Goal: Information Seeking & Learning: Check status

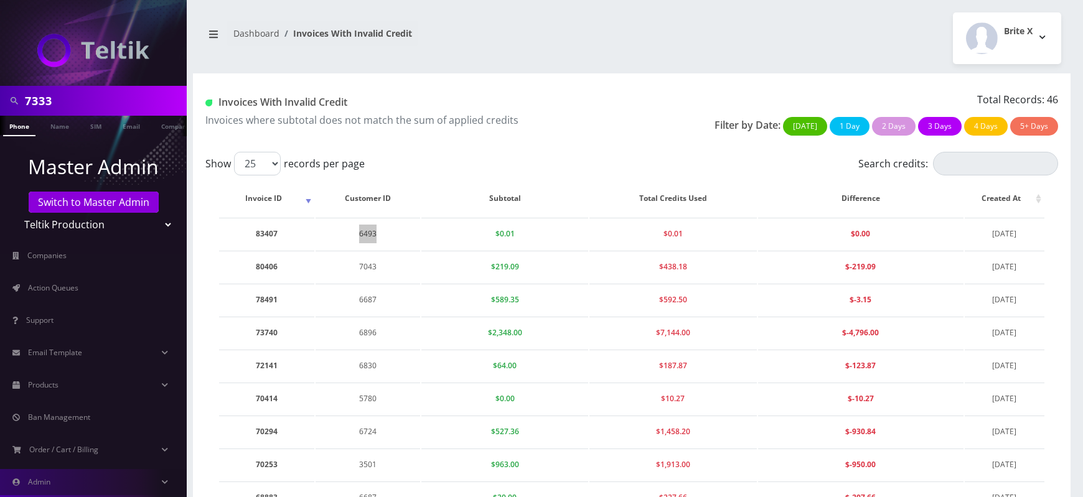
scroll to position [281, 0]
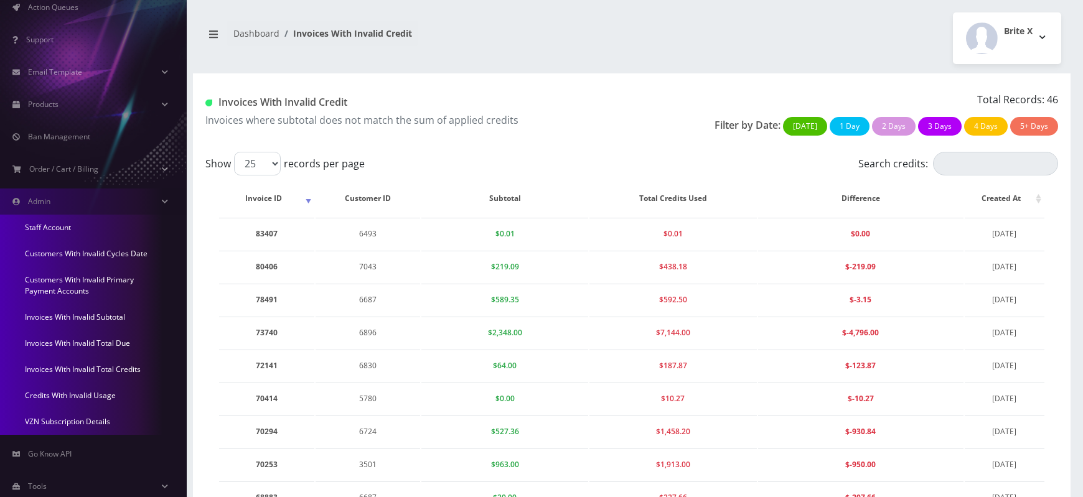
click at [543, 149] on div "Invoices With Invalid Credit Invoices where subtotal does not match the sum of …" at bounding box center [632, 112] width 878 height 78
click at [262, 234] on td "83407" at bounding box center [266, 234] width 95 height 32
copy td "83407"
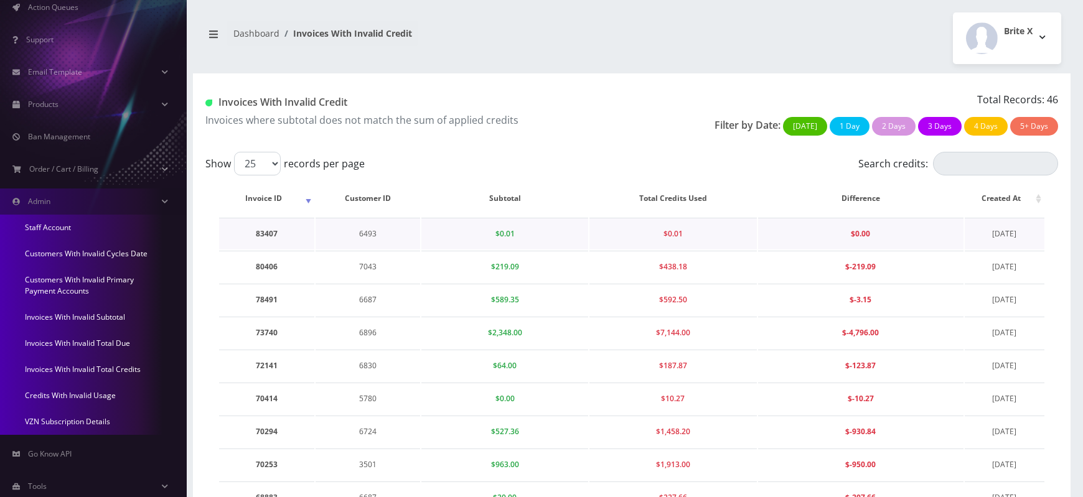
click at [372, 233] on td "6493" at bounding box center [368, 234] width 105 height 32
copy td "6493"
click at [268, 232] on td "83407" at bounding box center [266, 234] width 95 height 32
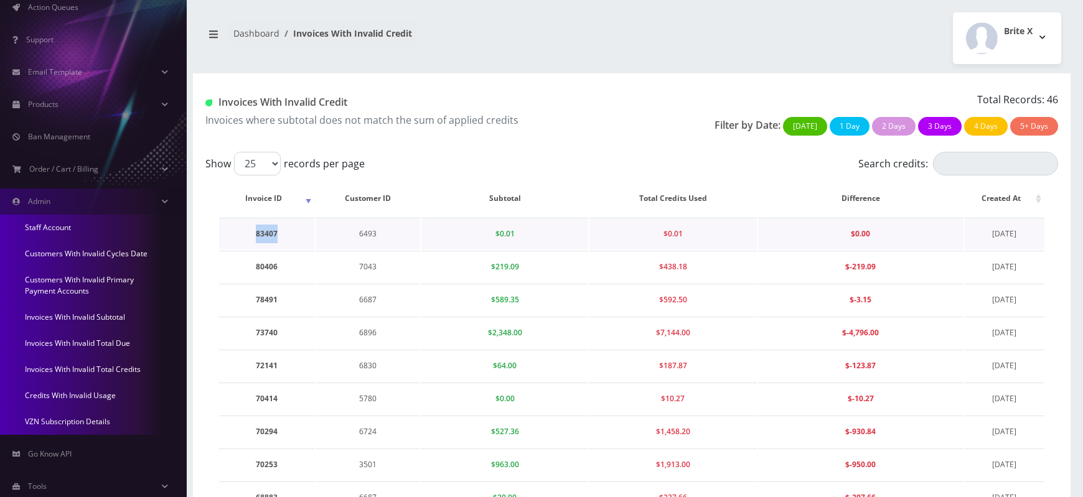
copy td "83407"
click at [267, 268] on td "80406" at bounding box center [266, 267] width 95 height 32
click at [362, 265] on td "7043" at bounding box center [368, 267] width 105 height 32
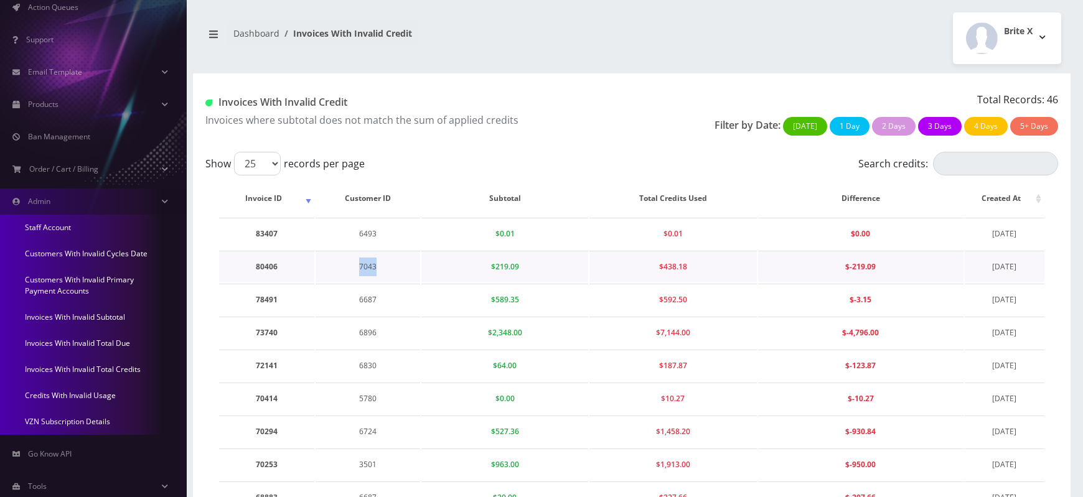
copy td "7043"
click at [264, 263] on td "80406" at bounding box center [266, 267] width 95 height 32
copy td "80406"
click at [364, 265] on td "7043" at bounding box center [368, 267] width 105 height 32
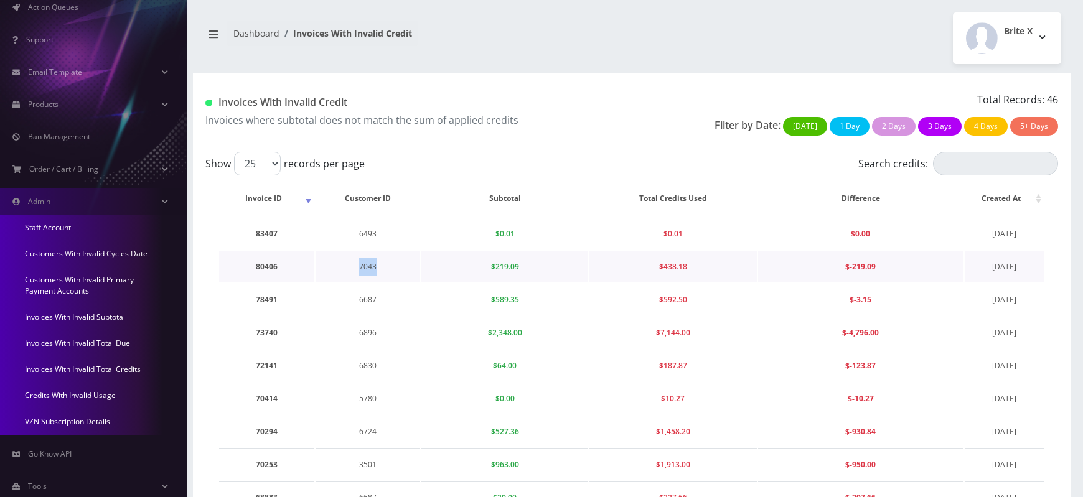
click at [364, 265] on td "7043" at bounding box center [368, 267] width 105 height 32
copy td "7043"
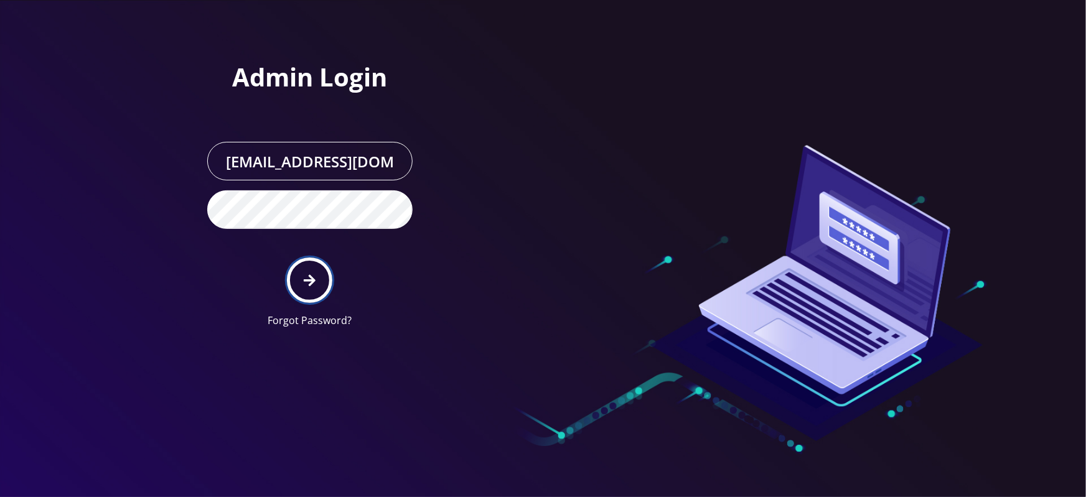
click at [307, 274] on icon "submit" at bounding box center [310, 281] width 12 height 14
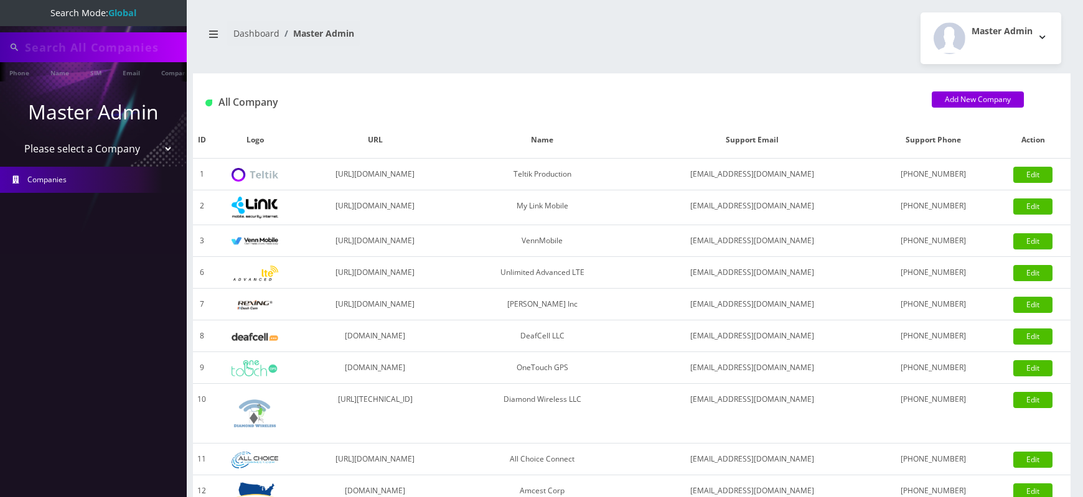
select select "1"
click at [14, 137] on select "Please select a Company Teltik Production My Link Mobile VennMobile Unlimited A…" at bounding box center [93, 149] width 159 height 24
type input "7333"
select select "2"
click at [14, 138] on select "Please select a Company Teltik Production My Link Mobile VennMobile Unlimited A…" at bounding box center [93, 150] width 159 height 24
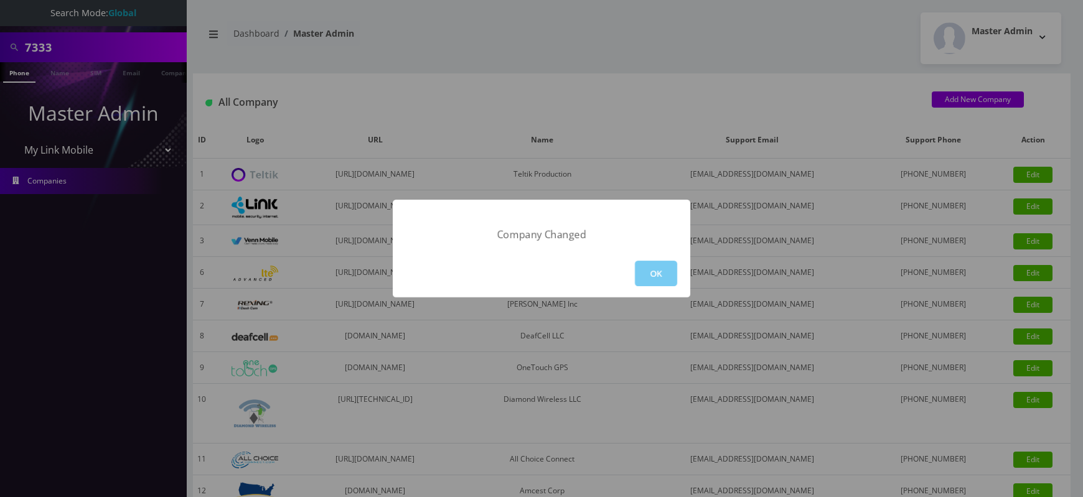
click at [672, 272] on button "OK" at bounding box center [656, 274] width 42 height 26
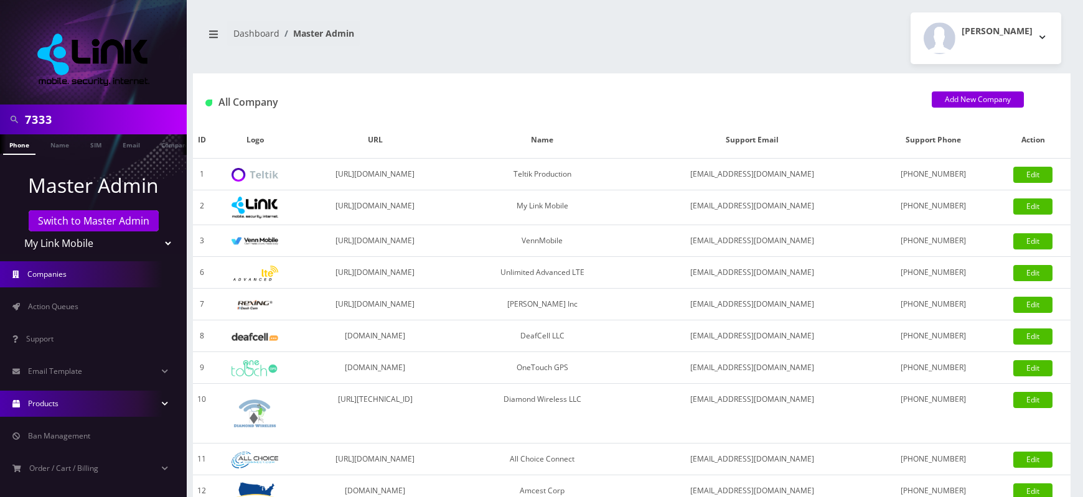
scroll to position [106, 0]
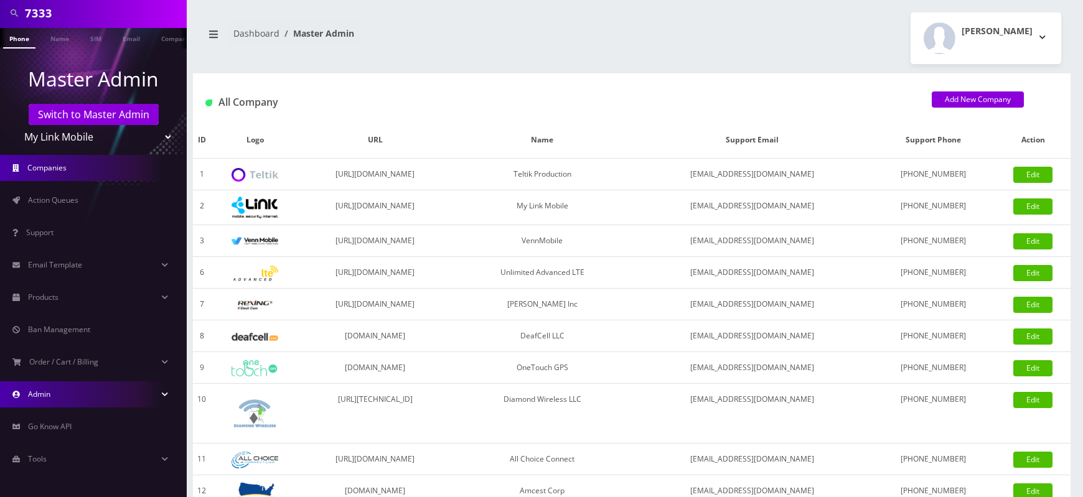
click at [63, 401] on link "Admin" at bounding box center [93, 395] width 187 height 26
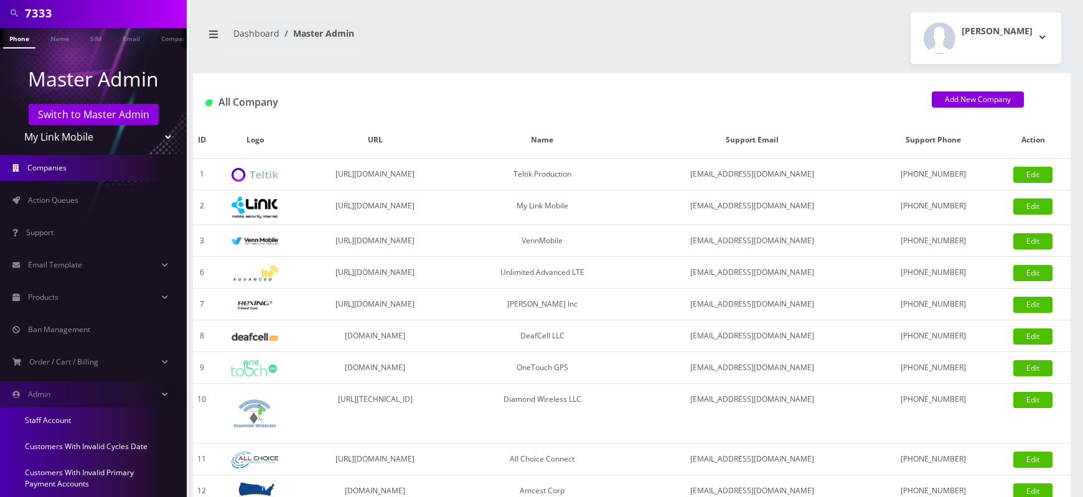
scroll to position [301, 0]
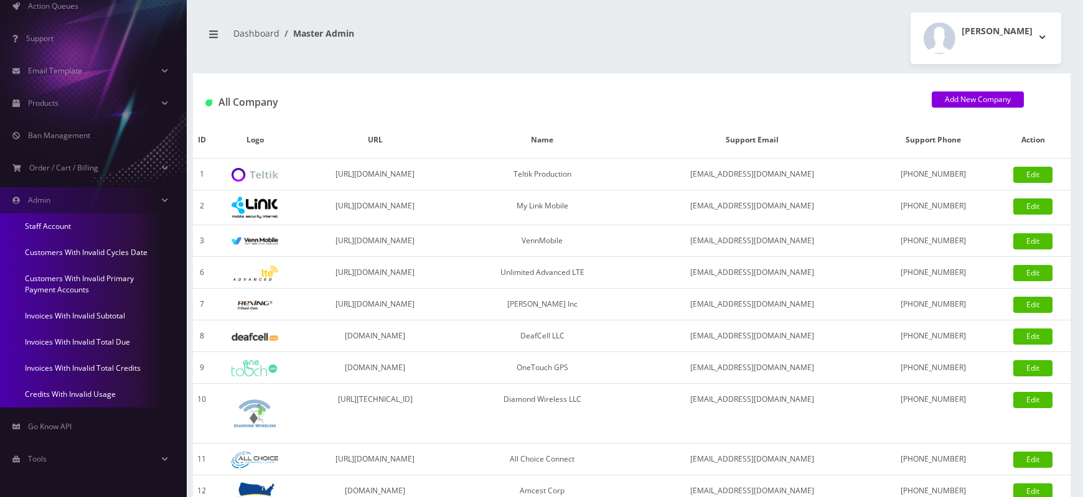
click at [86, 368] on link "Invoices With Invalid Total Credits" at bounding box center [93, 368] width 187 height 26
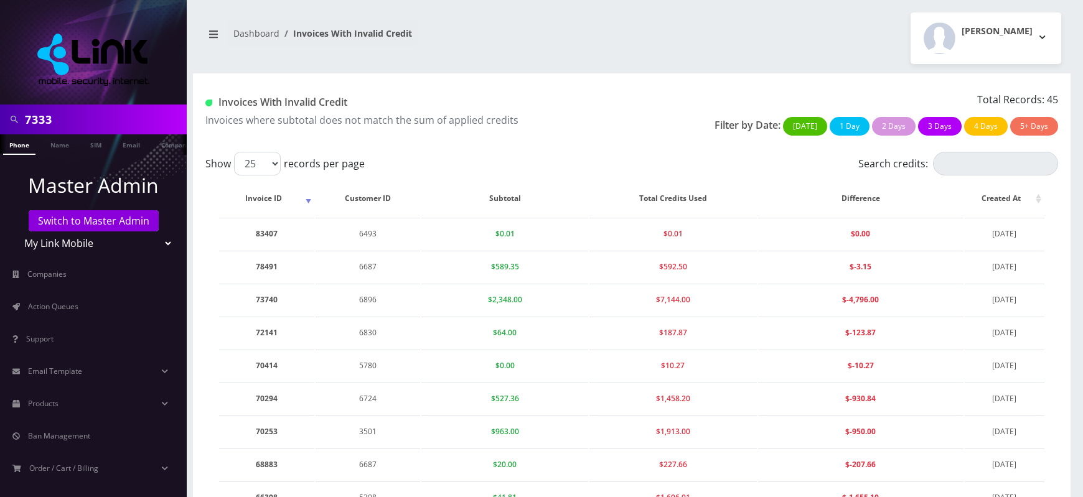
click at [261, 265] on td "78491" at bounding box center [266, 267] width 95 height 32
copy td "78491"
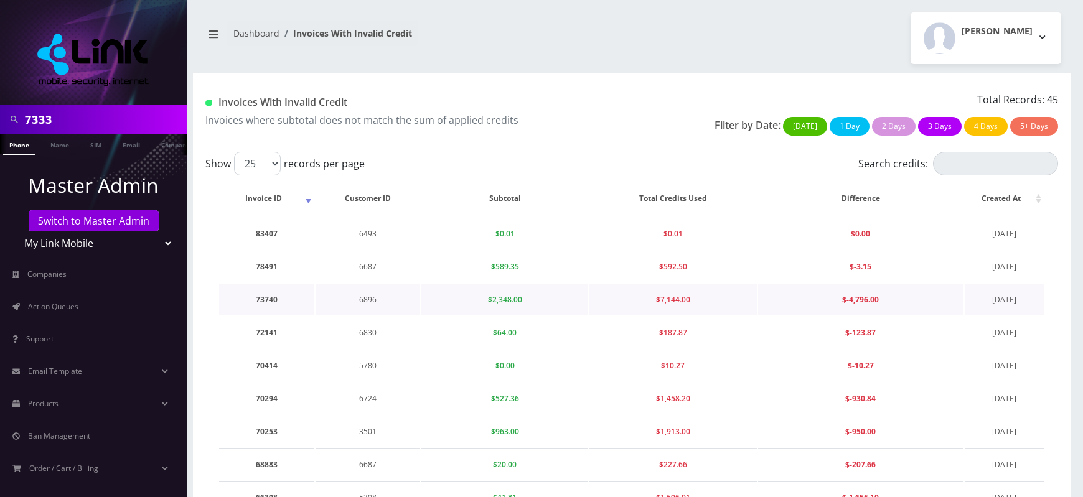
click at [525, 313] on td "$2,348.00" at bounding box center [504, 300] width 167 height 32
drag, startPoint x: 288, startPoint y: 103, endPoint x: 364, endPoint y: 103, distance: 75.9
click at [364, 103] on h1 "Invoices With Invalid Credit" at bounding box center [413, 102] width 417 height 12
copy h1 "Invalid Credit"
click at [331, 116] on p "Invoices where subtotal does not match the sum of applied credits" at bounding box center [413, 120] width 417 height 15
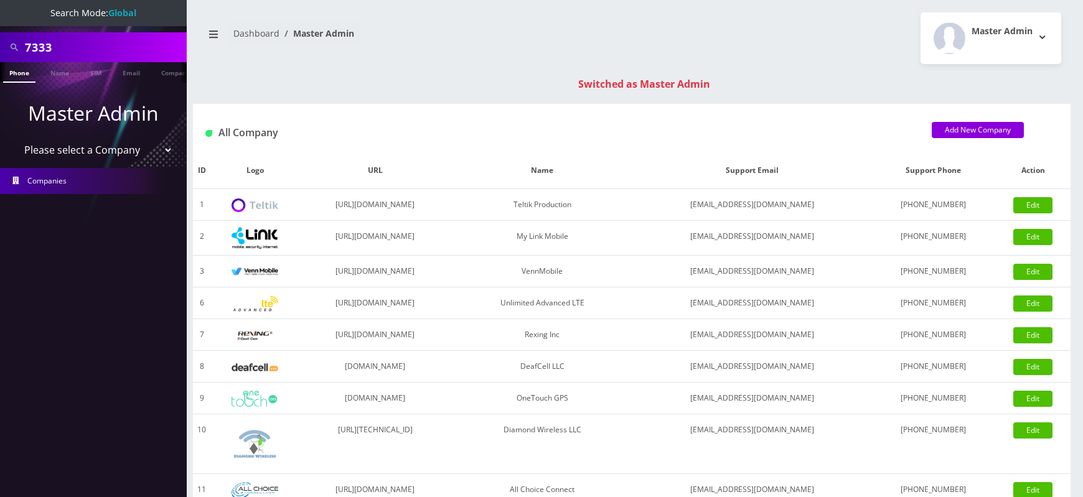
click at [36, 51] on input "7333" at bounding box center [104, 47] width 159 height 24
paste input "04"
type input "7043"
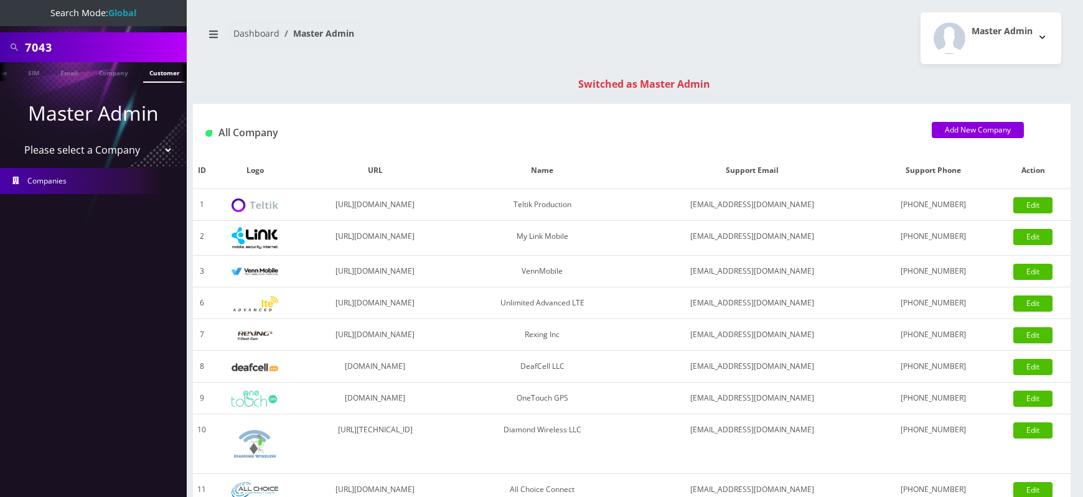
click at [163, 73] on link "Customer" at bounding box center [164, 72] width 43 height 21
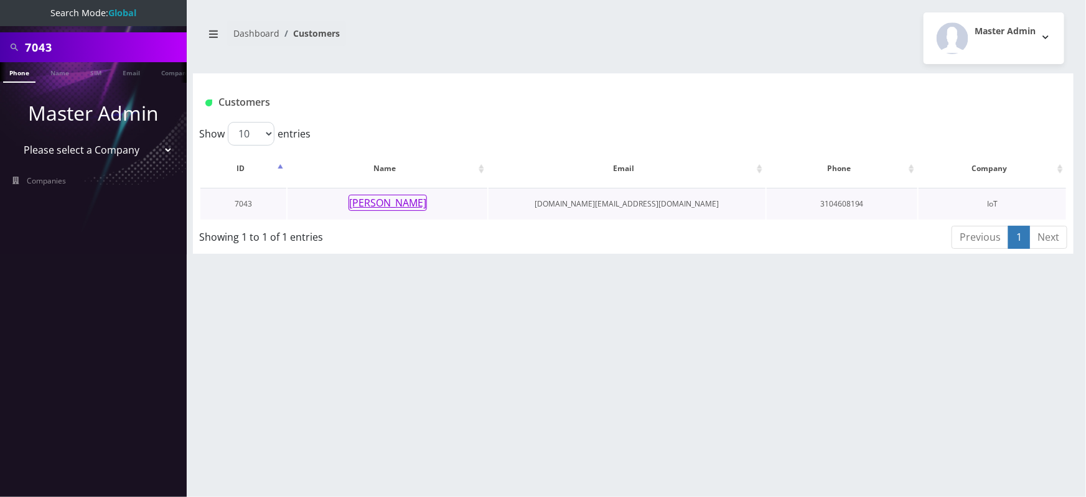
click at [383, 197] on button "[PERSON_NAME]" at bounding box center [388, 203] width 78 height 16
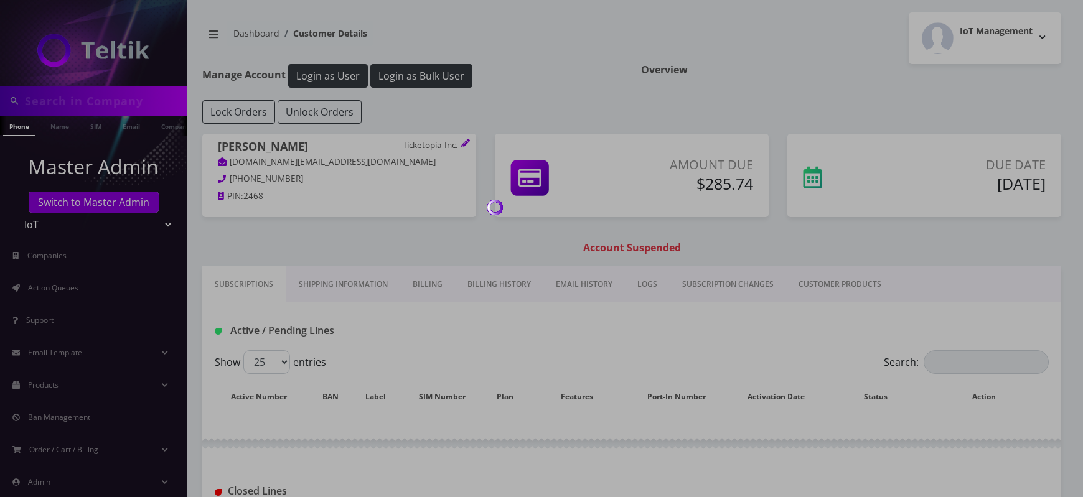
type input "7043"
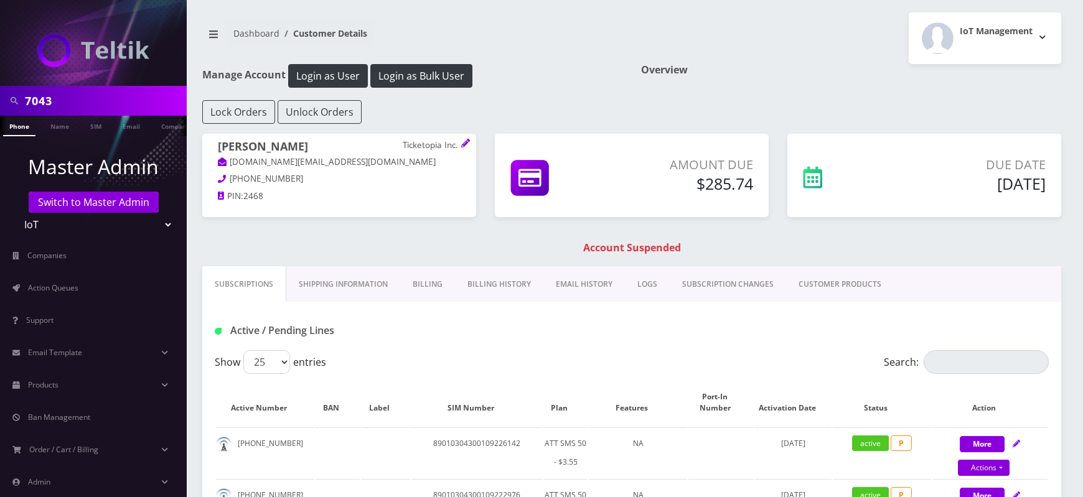
click at [504, 283] on link "Billing History" at bounding box center [499, 284] width 88 height 36
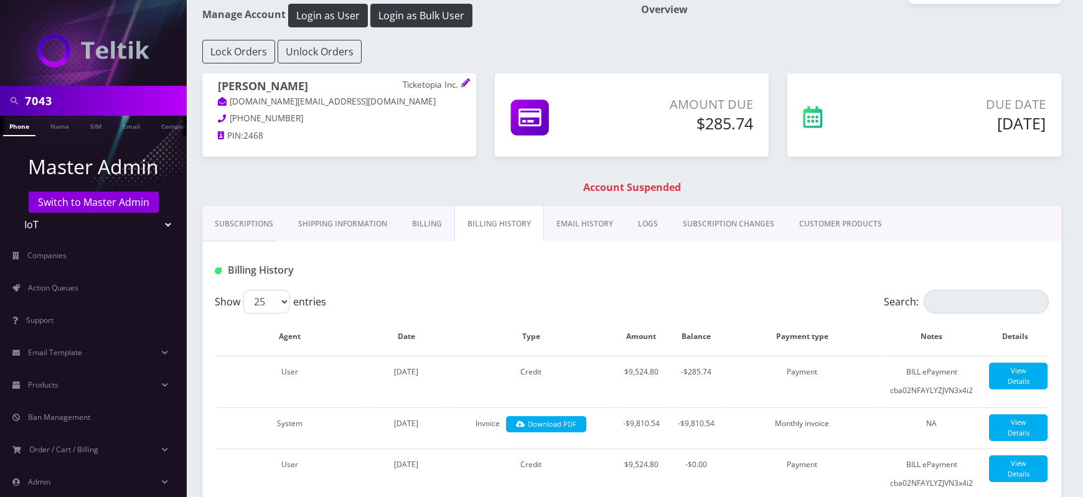
scroll to position [55, 0]
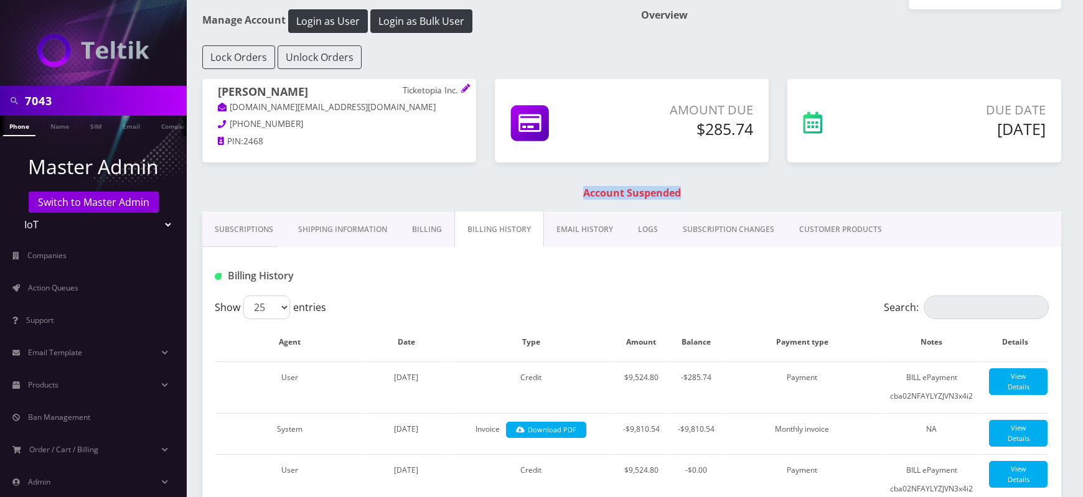
drag, startPoint x: 583, startPoint y: 194, endPoint x: 710, endPoint y: 194, distance: 127.0
click at [710, 194] on h1 "Account Suspended" at bounding box center [631, 193] width 853 height 12
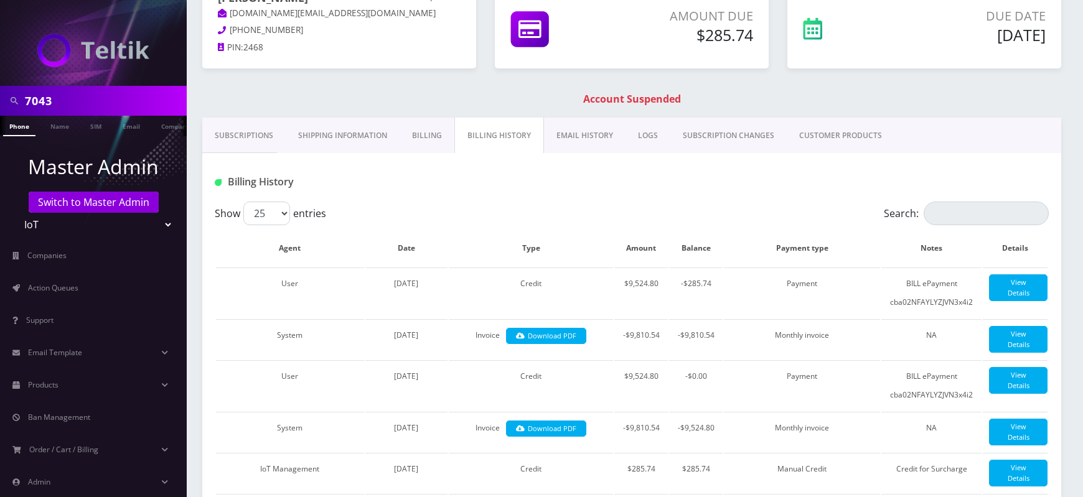
scroll to position [0, 0]
